Goal: Check status: Check status

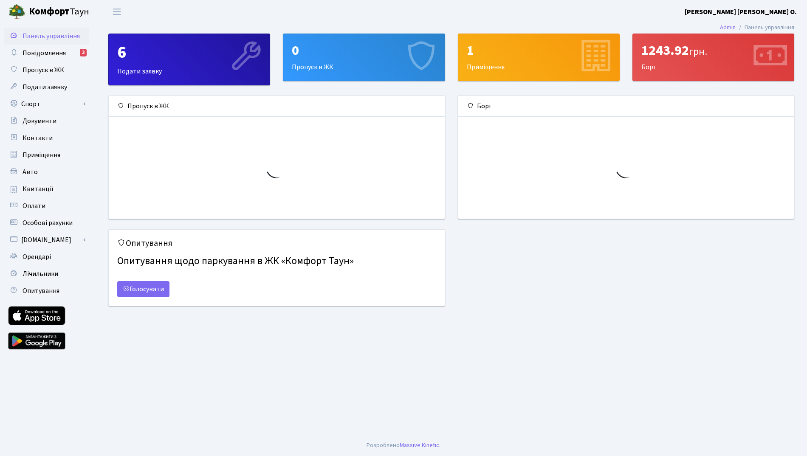
click at [482, 14] on header "[PERSON_NAME] [PERSON_NAME] [PERSON_NAME] О. Мій обліковий запис Вийти" at bounding box center [403, 11] width 807 height 23
click at [42, 187] on span "Квитанції" at bounding box center [38, 188] width 31 height 9
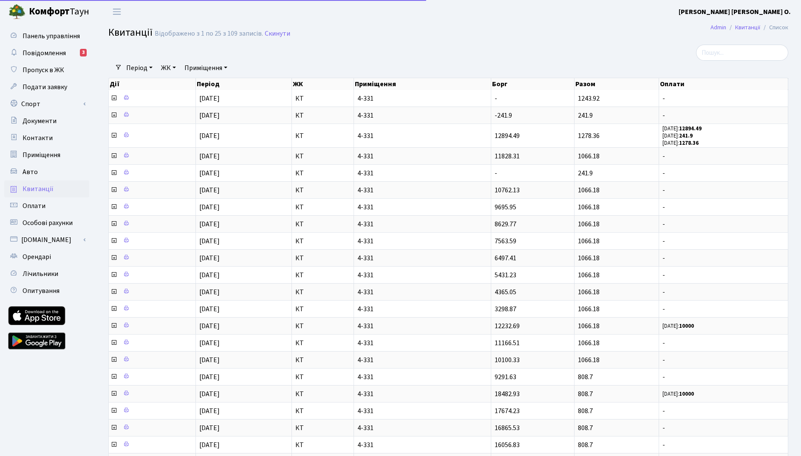
select select "25"
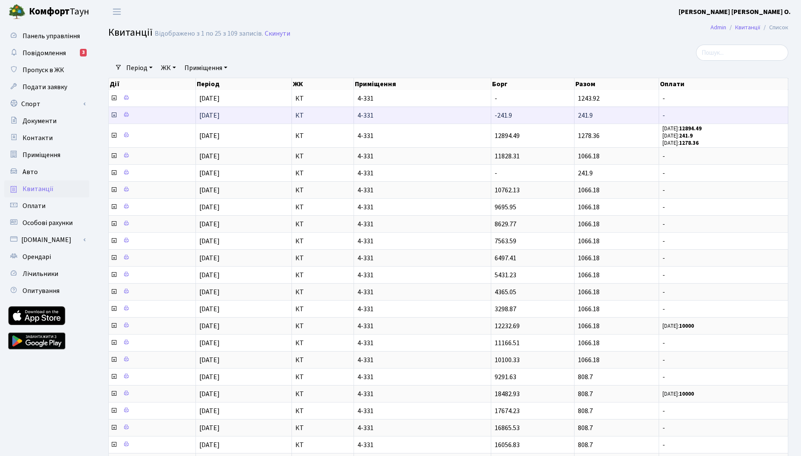
click at [115, 115] on icon at bounding box center [113, 115] width 7 height 7
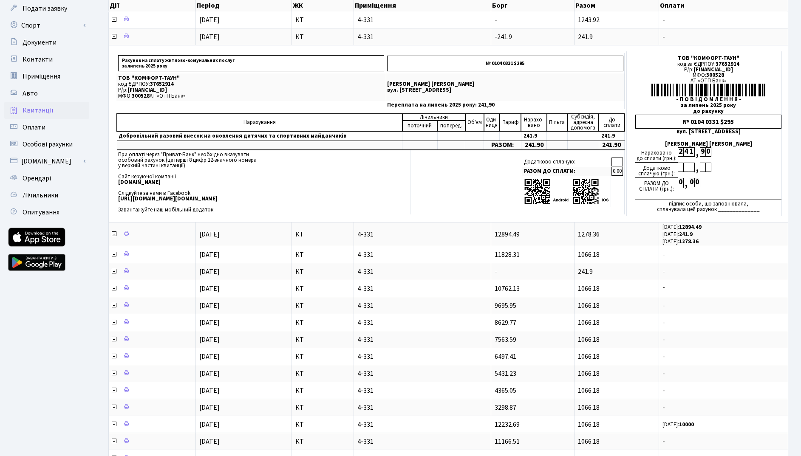
scroll to position [73, 0]
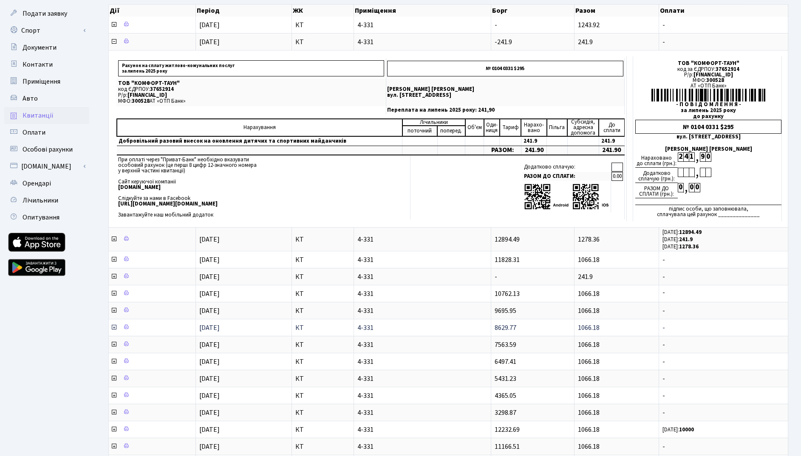
drag, startPoint x: 790, startPoint y: 321, endPoint x: 606, endPoint y: 327, distance: 184.0
click at [608, 327] on tr "01.02.2025 КТ 4-331 8629.77 1066.18 -" at bounding box center [448, 327] width 679 height 17
drag, startPoint x: 495, startPoint y: 295, endPoint x: 524, endPoint y: 294, distance: 28.5
click at [524, 294] on td "10762.13" at bounding box center [532, 293] width 83 height 17
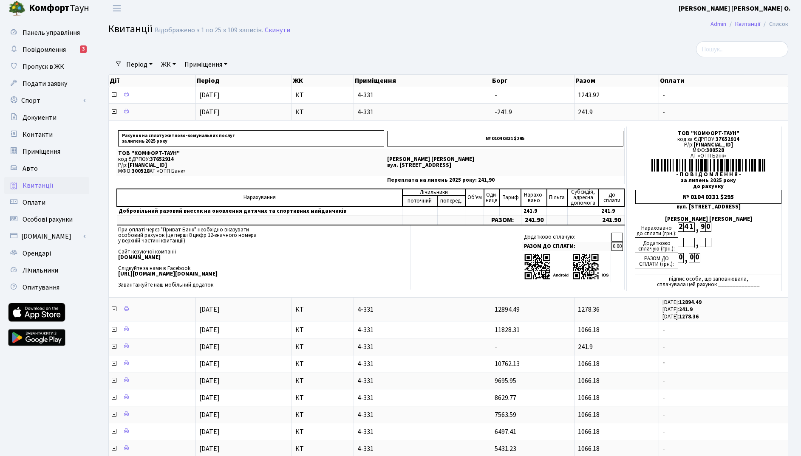
scroll to position [0, 0]
